Goal: Find specific page/section: Find specific page/section

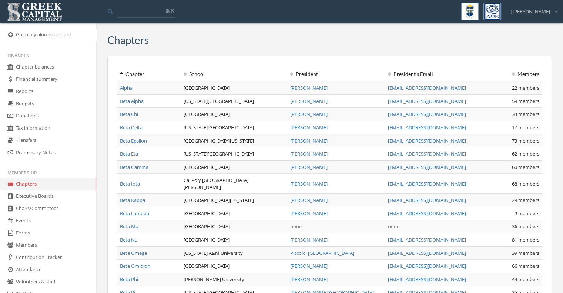
click at [37, 243] on link "Members" at bounding box center [48, 245] width 96 height 12
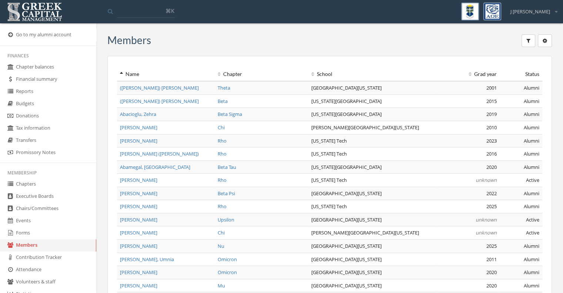
click at [527, 46] on button "button" at bounding box center [529, 40] width 14 height 13
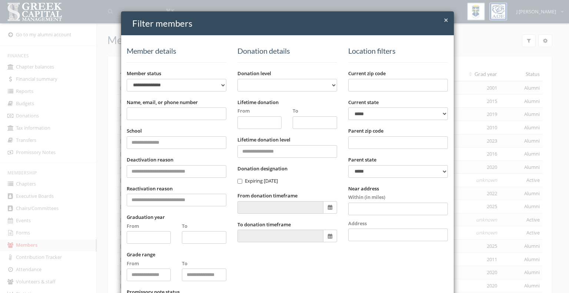
click at [165, 113] on input "Name, email, or phone number" at bounding box center [177, 113] width 100 height 13
type input "**********"
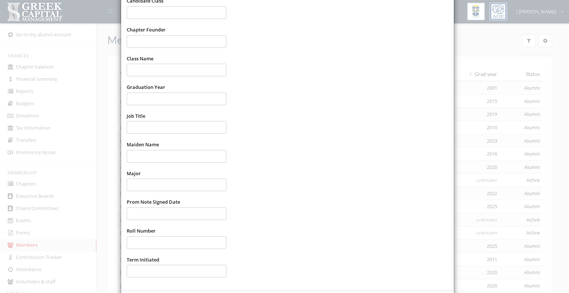
scroll to position [404, 0]
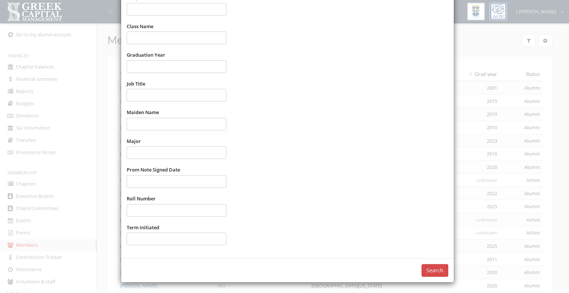
click at [431, 269] on button "Search" at bounding box center [434, 270] width 27 height 13
